Goal: Information Seeking & Learning: Learn about a topic

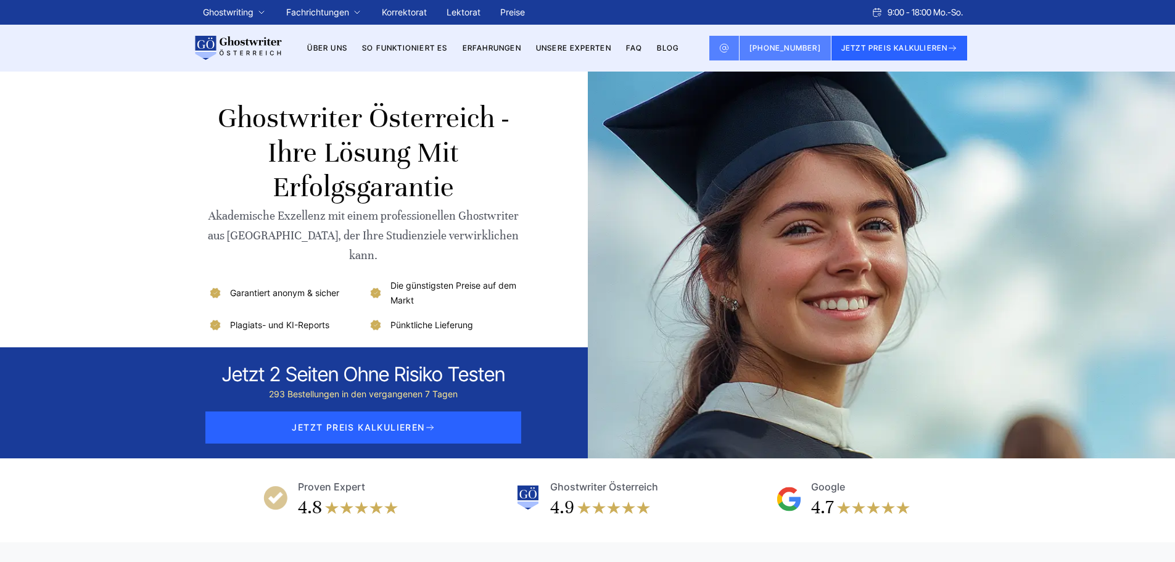
click at [336, 45] on link "Über uns" at bounding box center [327, 47] width 40 height 9
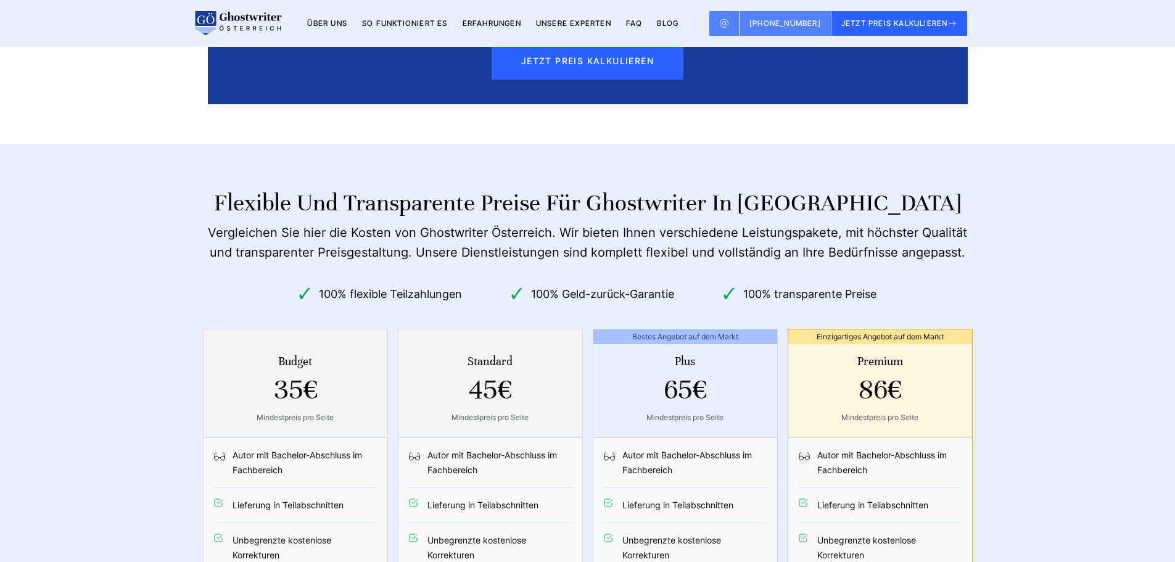
scroll to position [4389, 0]
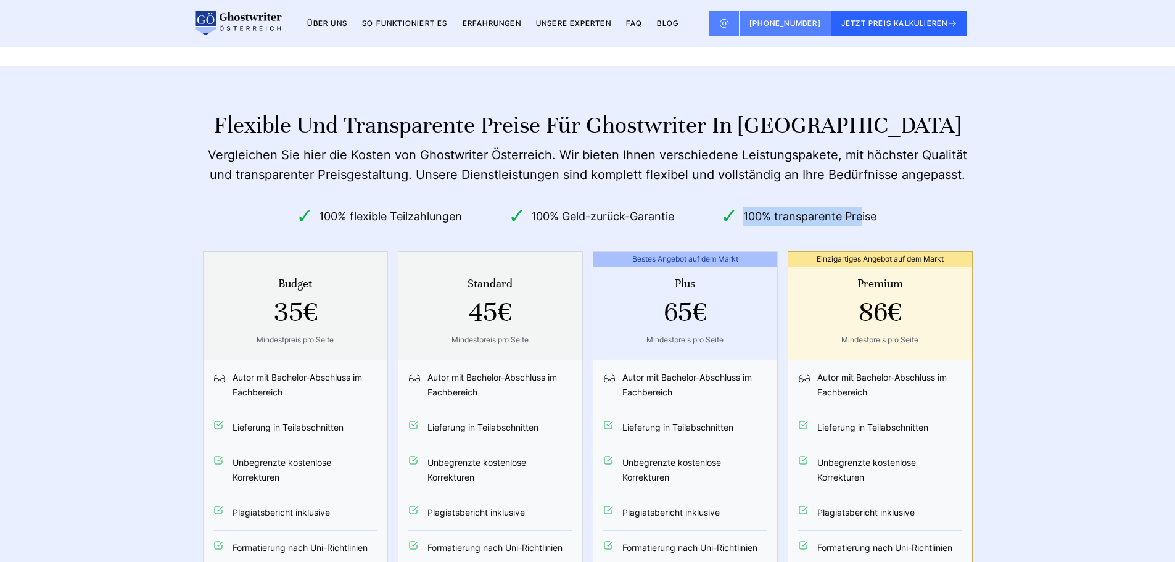
drag, startPoint x: 860, startPoint y: 138, endPoint x: 745, endPoint y: 138, distance: 115.4
click at [745, 207] on li "100% transparente Preise" at bounding box center [800, 217] width 153 height 20
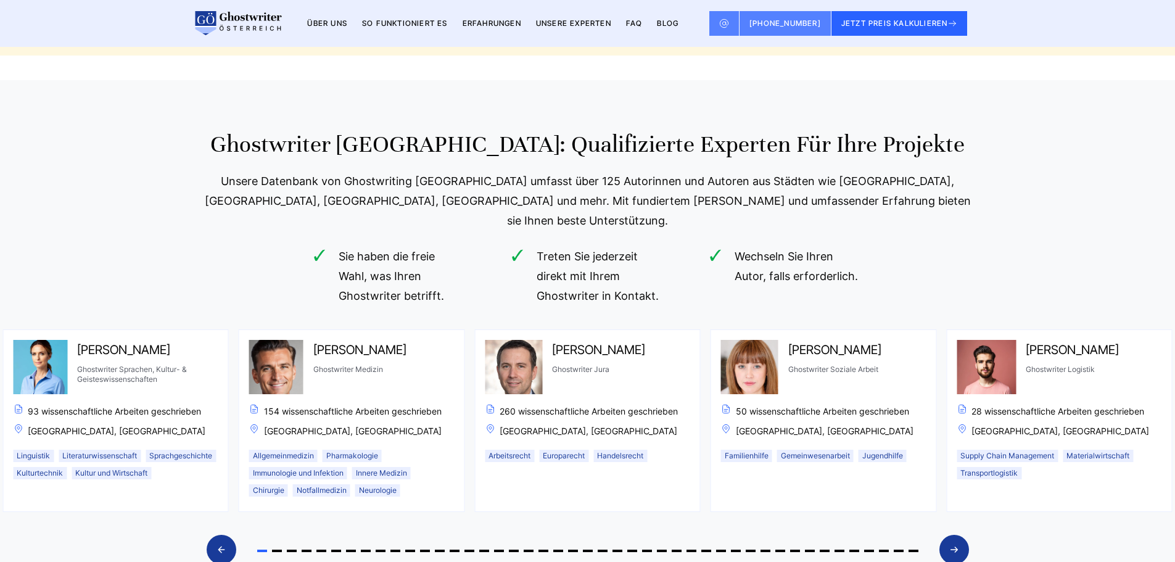
scroll to position [6177, 0]
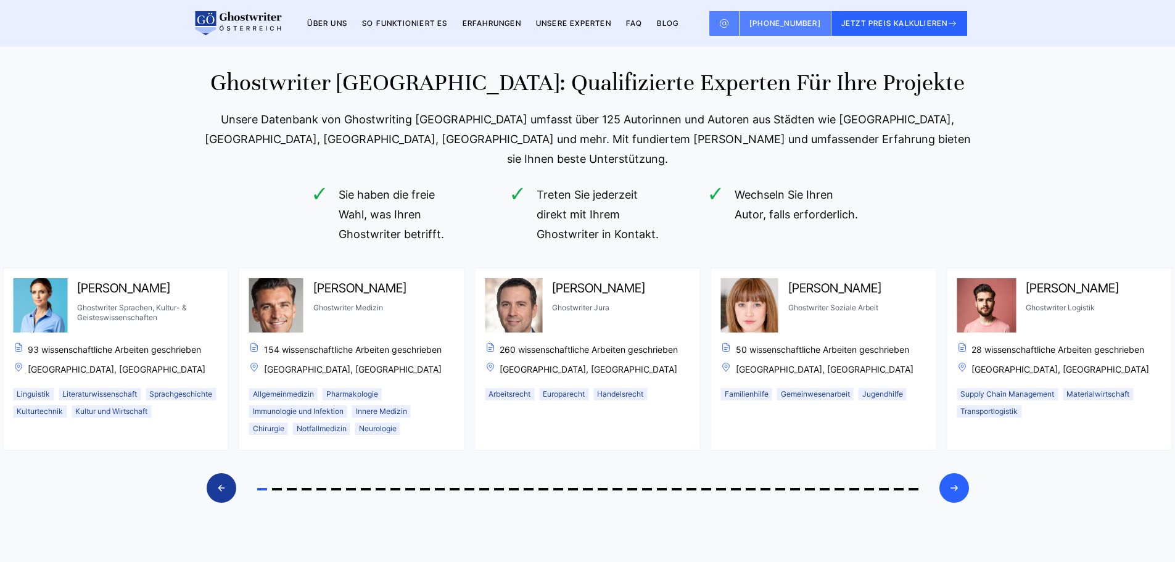
click at [957, 473] on icon "Next slide" at bounding box center [954, 488] width 10 height 30
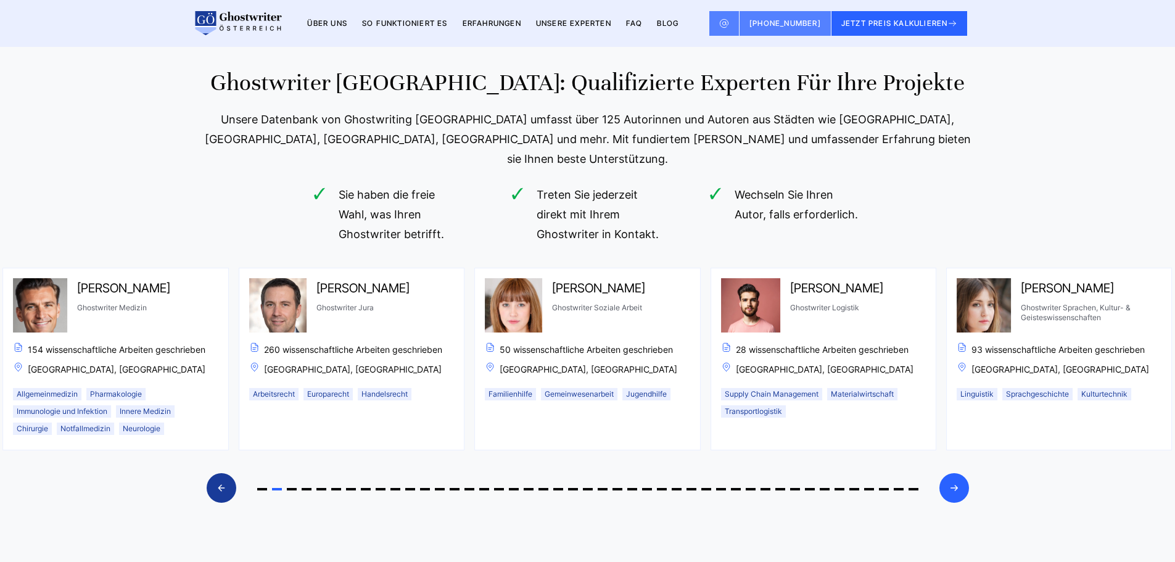
click at [959, 473] on icon "Next slide" at bounding box center [954, 488] width 10 height 30
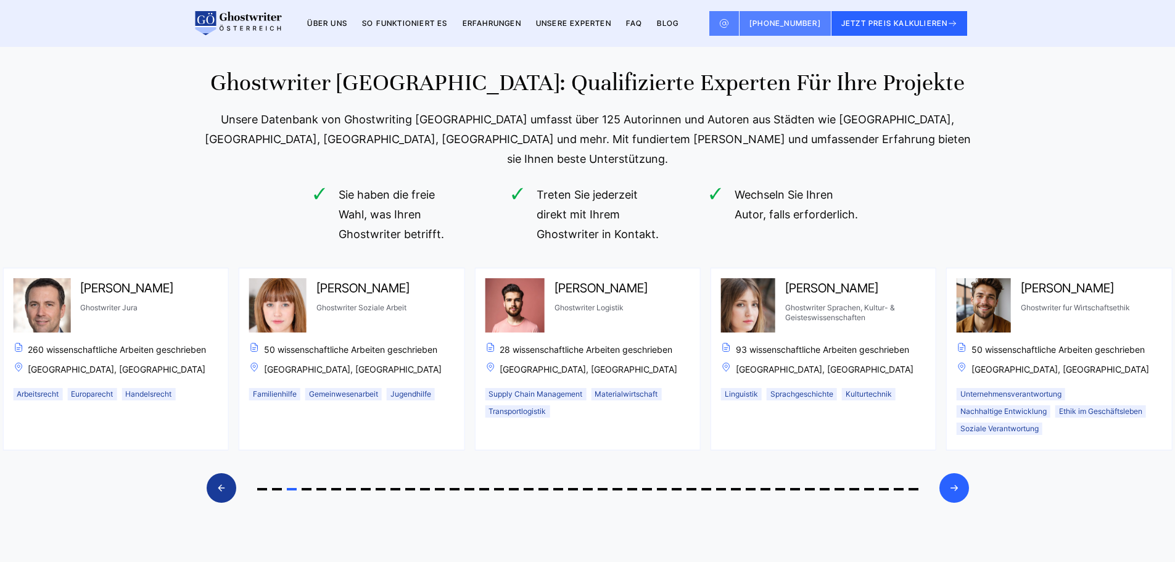
click at [959, 473] on div "Next slide" at bounding box center [955, 488] width 30 height 30
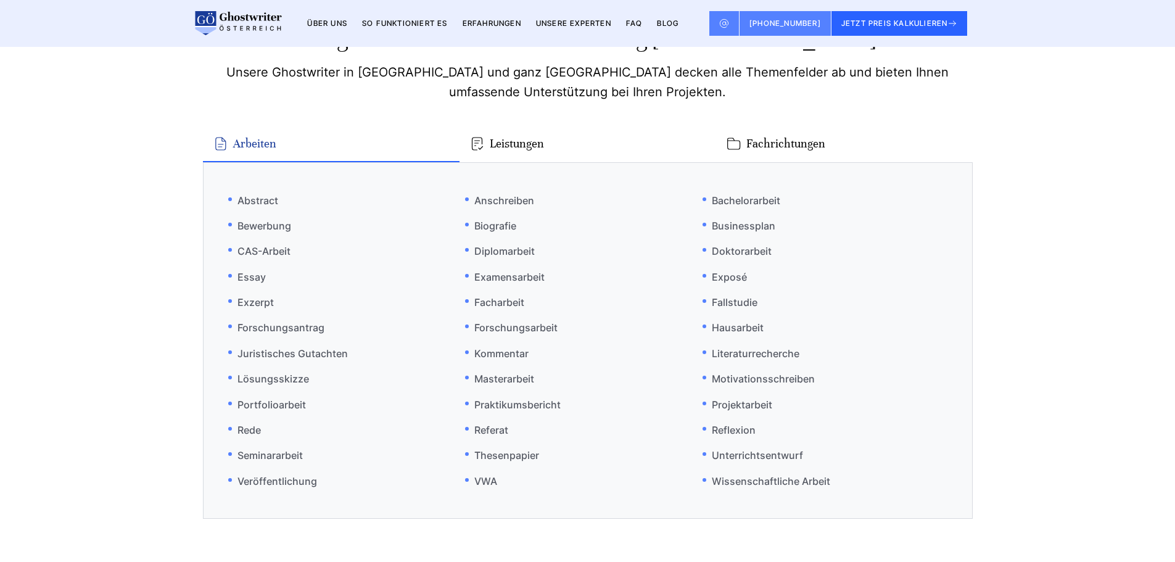
scroll to position [7411, 0]
